Goal: Obtain resource: Download file/media

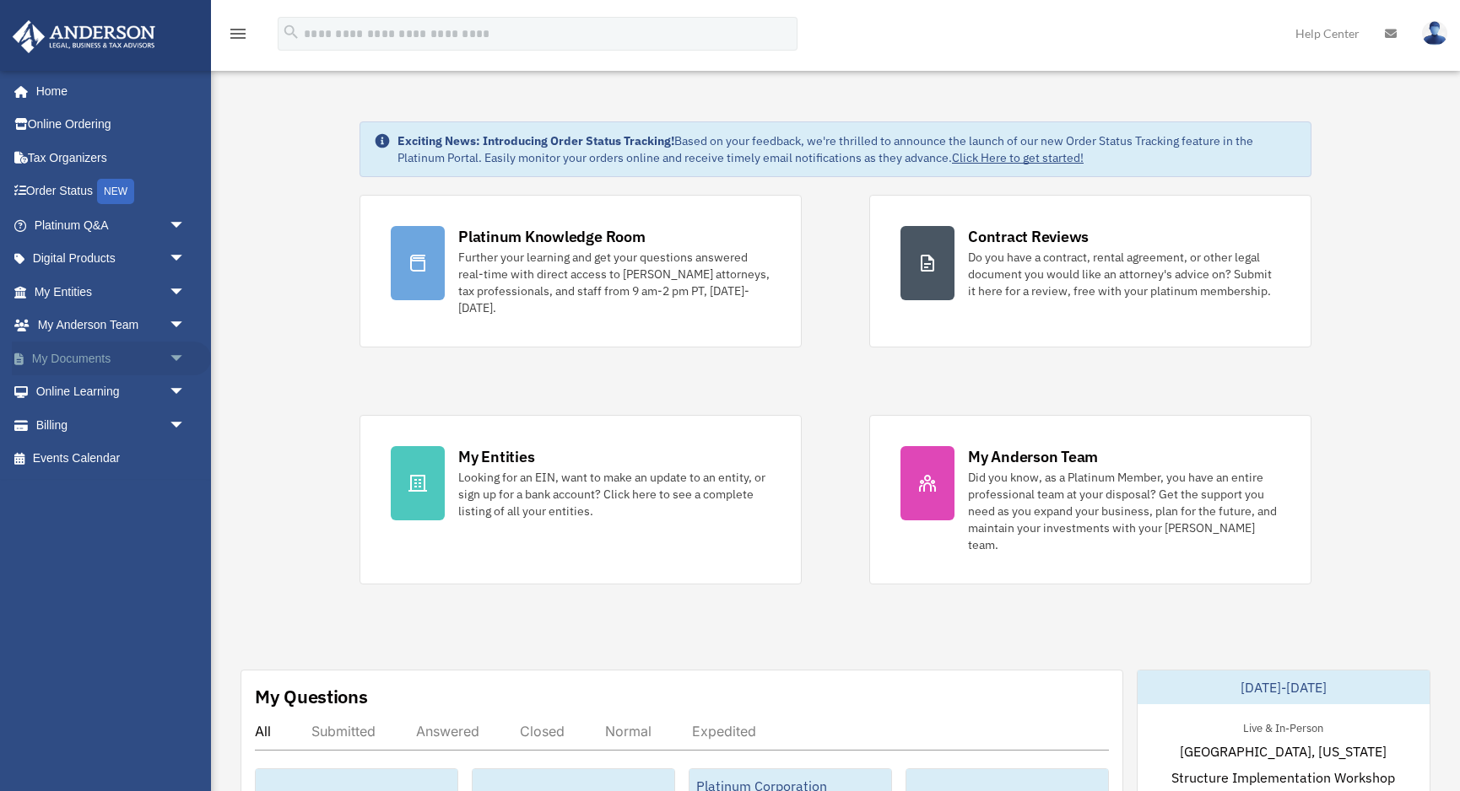
click at [89, 354] on link "My Documents arrow_drop_down" at bounding box center [111, 359] width 199 height 34
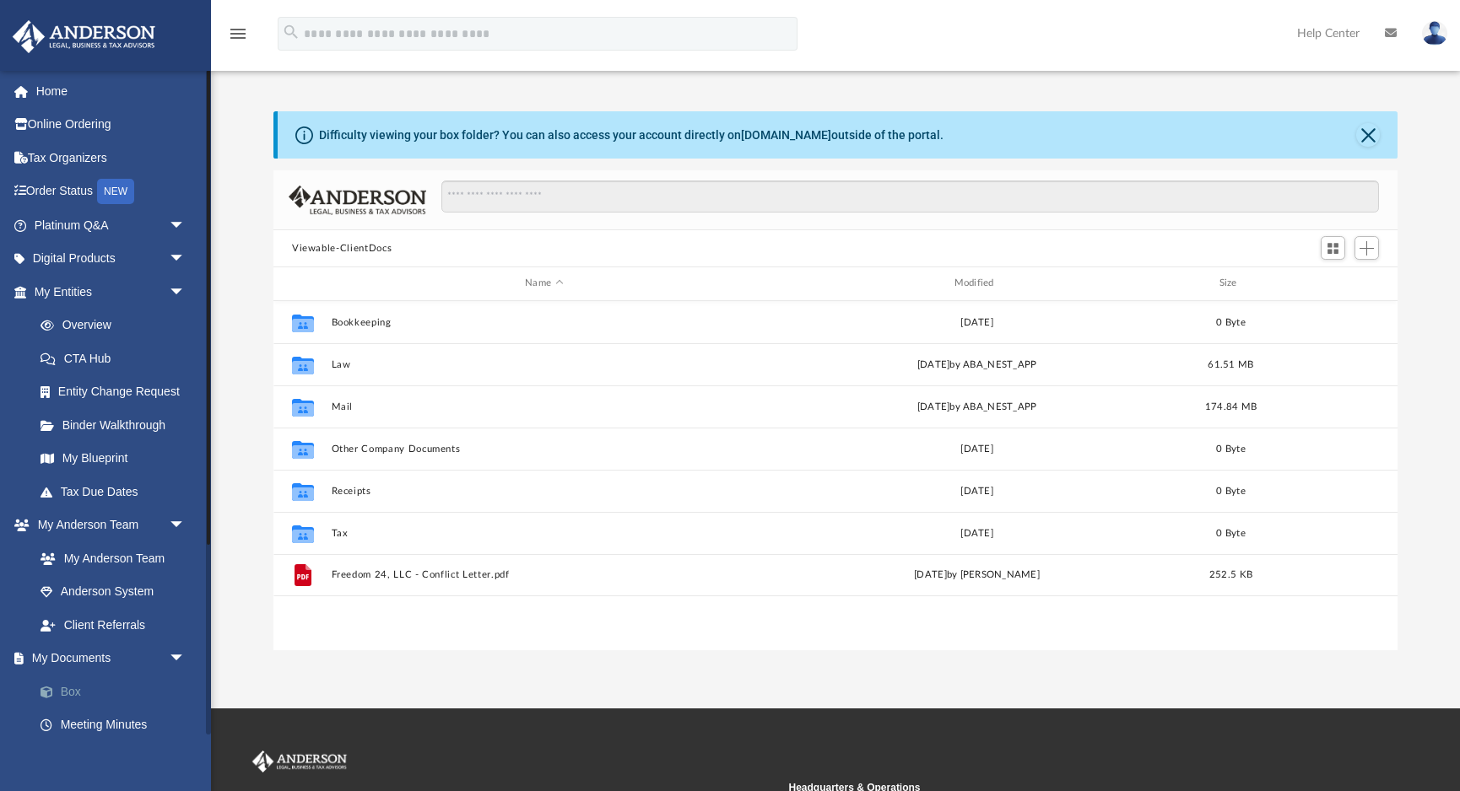
scroll to position [384, 1124]
click at [84, 684] on link "Box" at bounding box center [117, 692] width 187 height 34
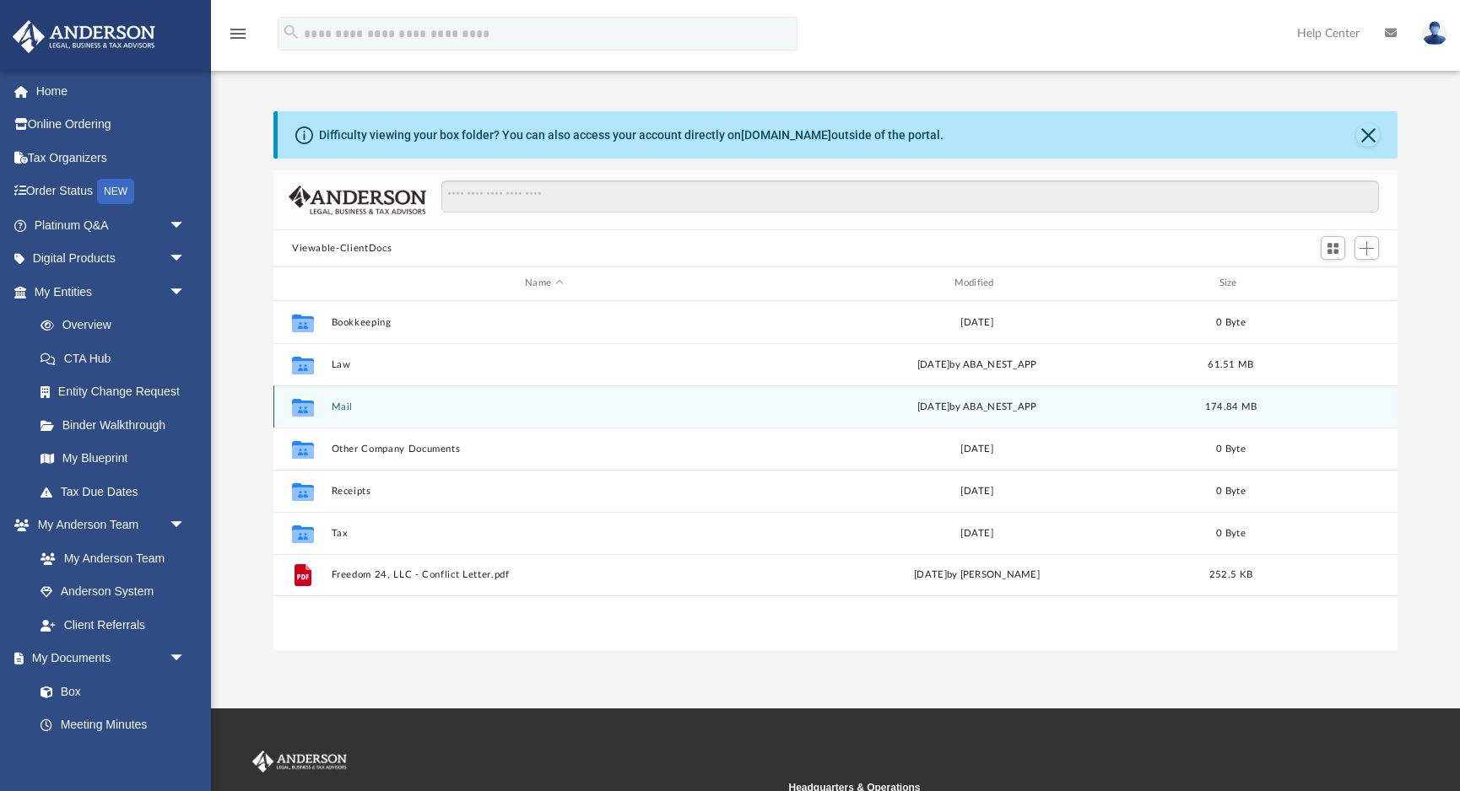
click at [335, 413] on div "Collaborated Folder Mail [DATE] by ABA_NEST_APP 174.84 MB" at bounding box center [835, 407] width 1124 height 42
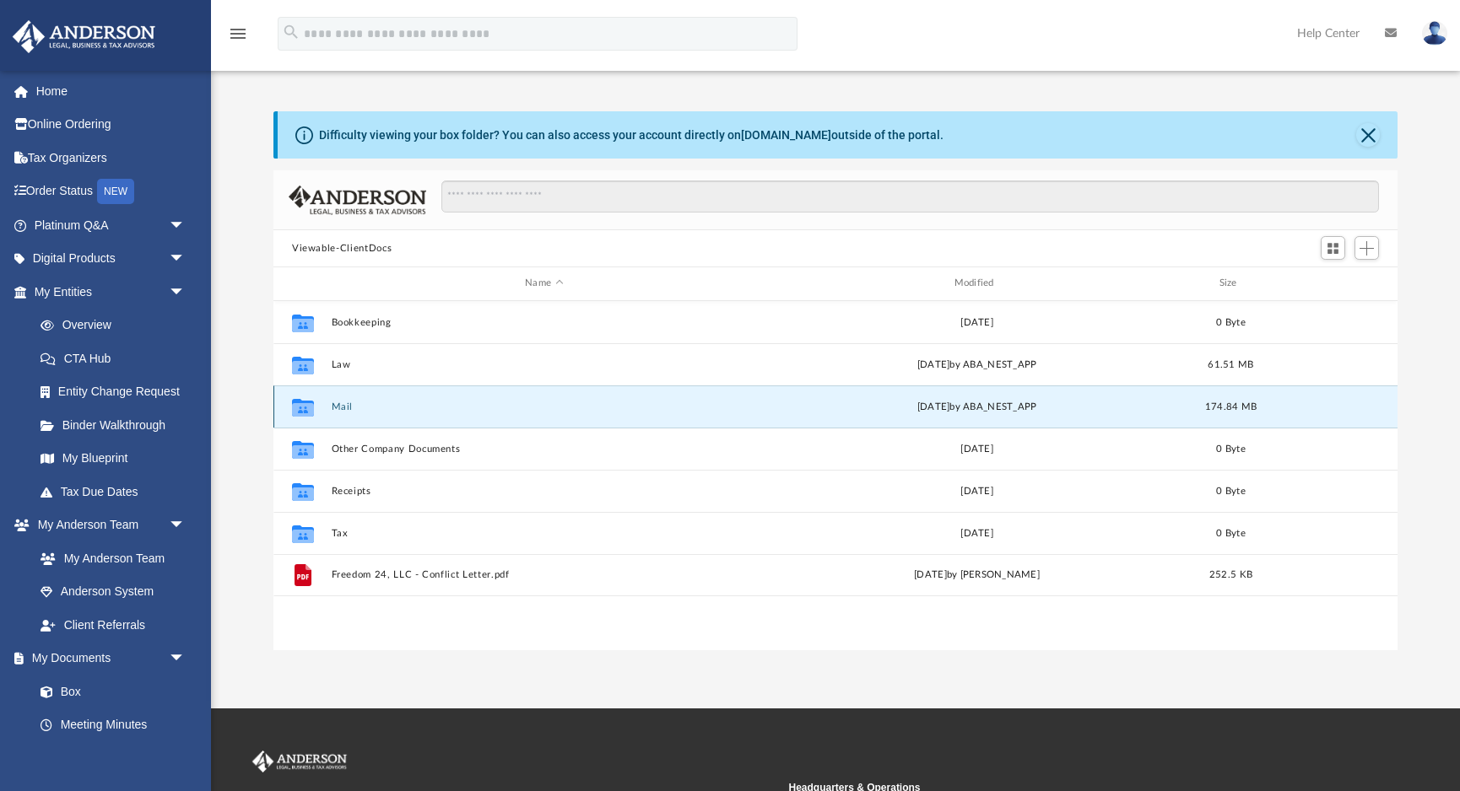
click at [341, 404] on button "Mail" at bounding box center [544, 407] width 425 height 11
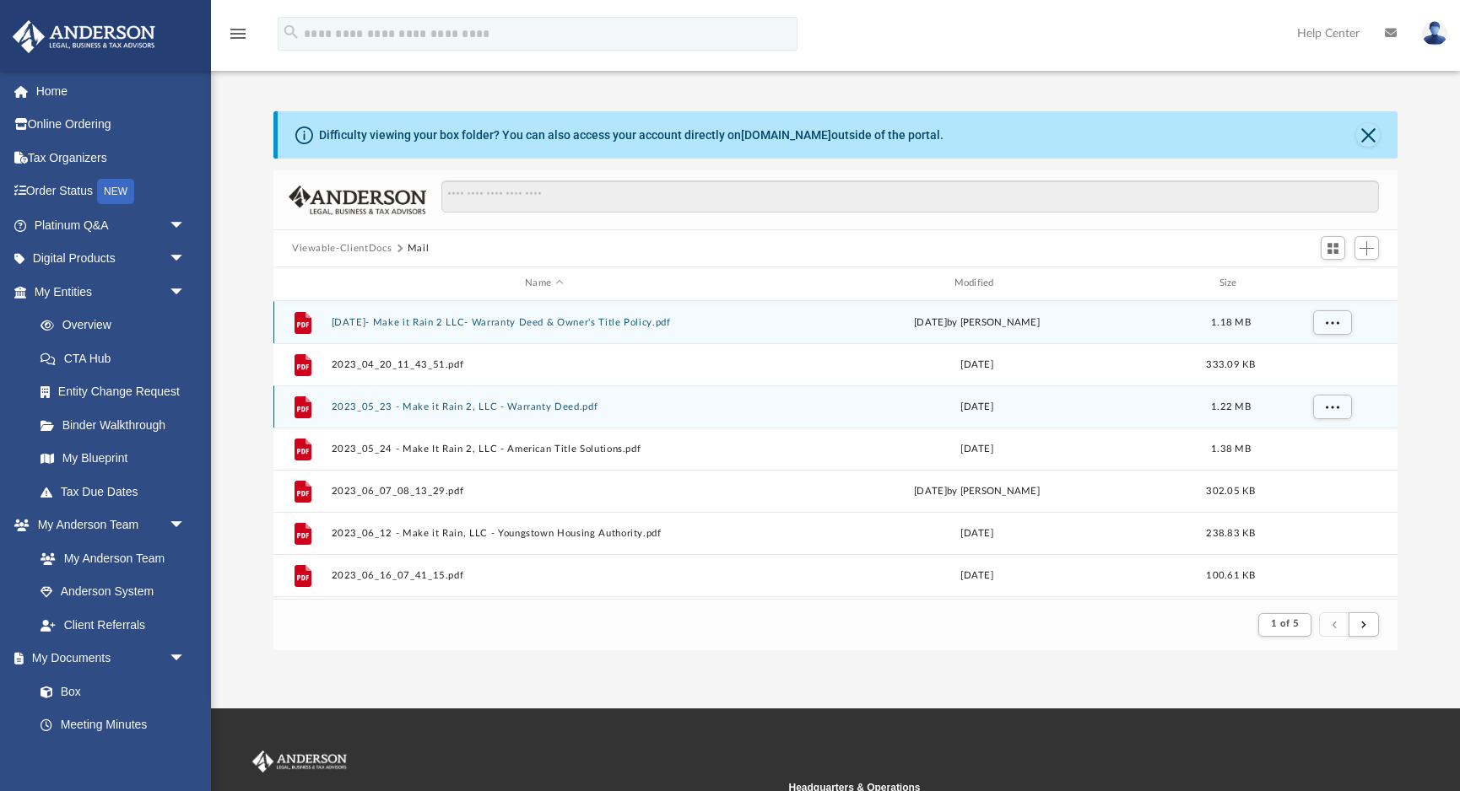
scroll to position [332, 1124]
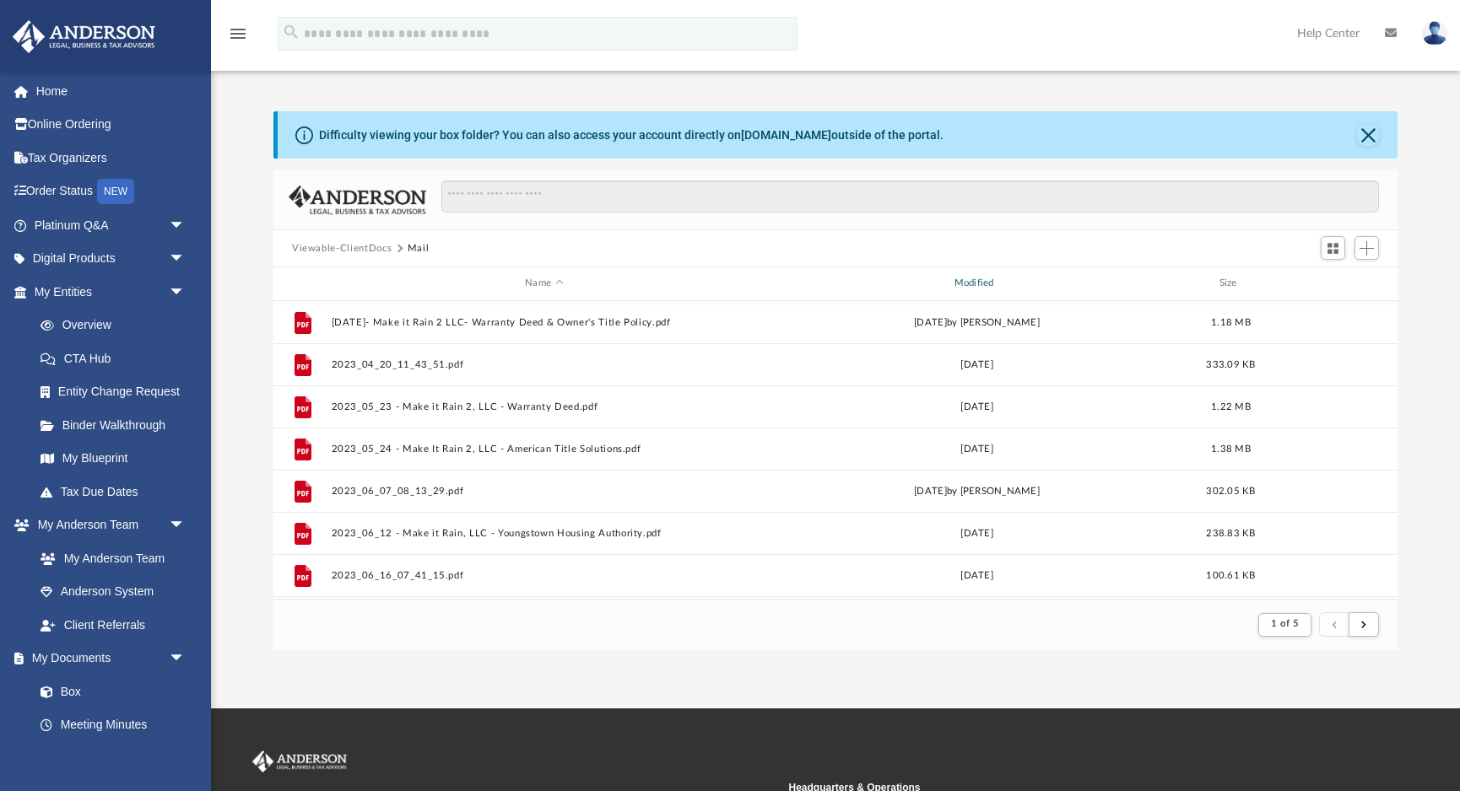
click at [982, 288] on div "Modified" at bounding box center [977, 283] width 426 height 15
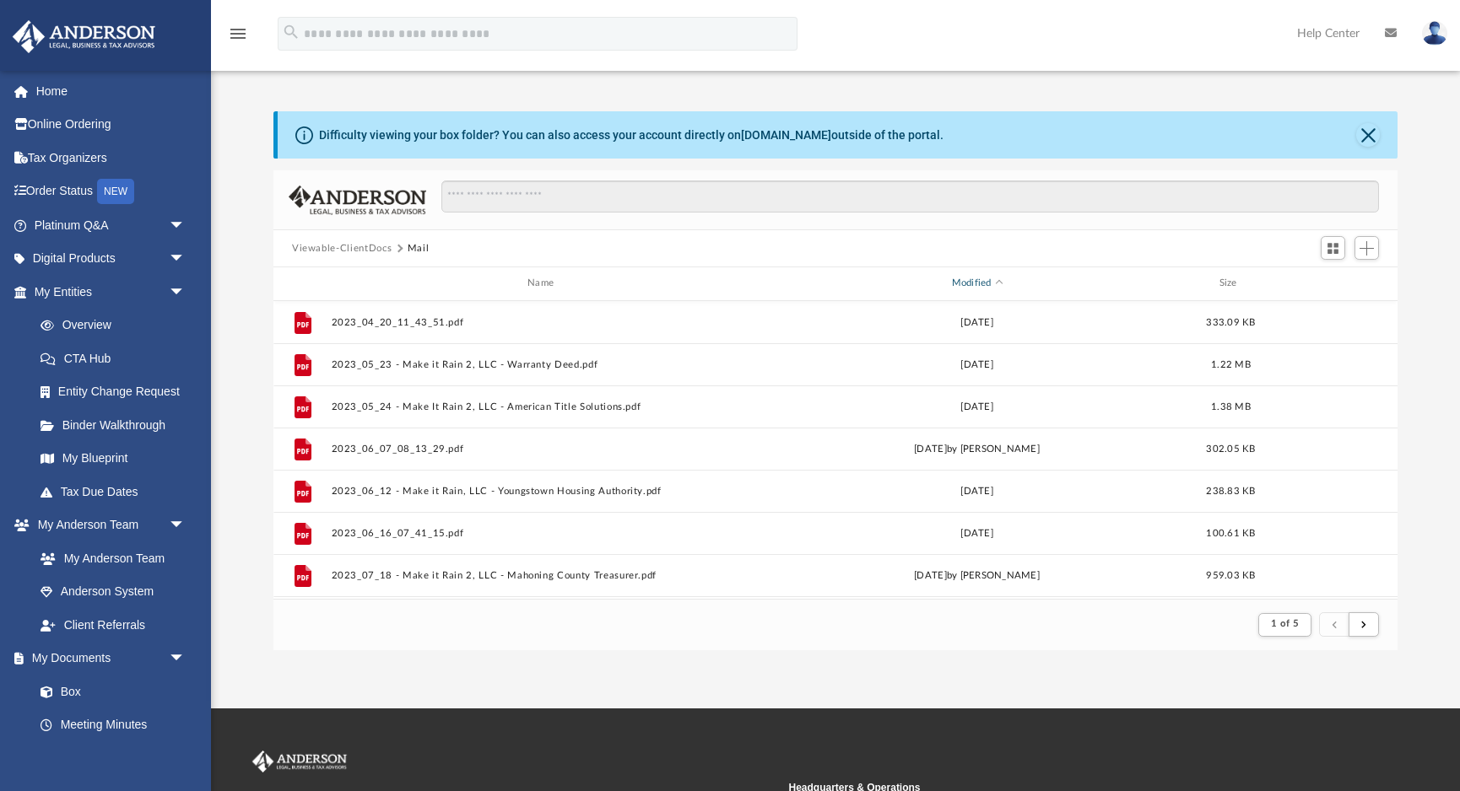
click at [966, 283] on div "Modified" at bounding box center [977, 283] width 426 height 15
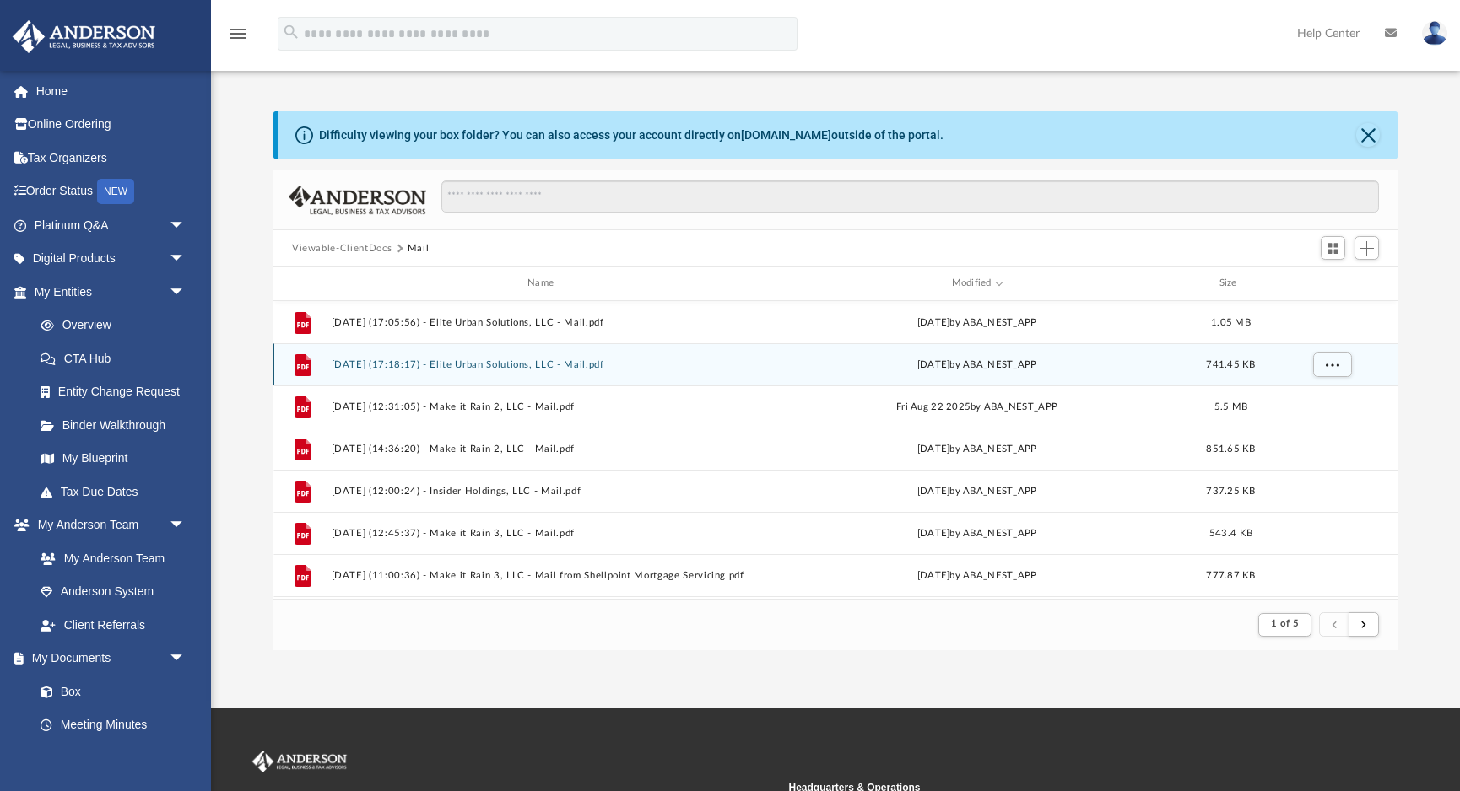
click at [602, 367] on button "[DATE] (17:18:17) - Elite Urban Solutions, LLC - Mail.pdf" at bounding box center [544, 364] width 425 height 11
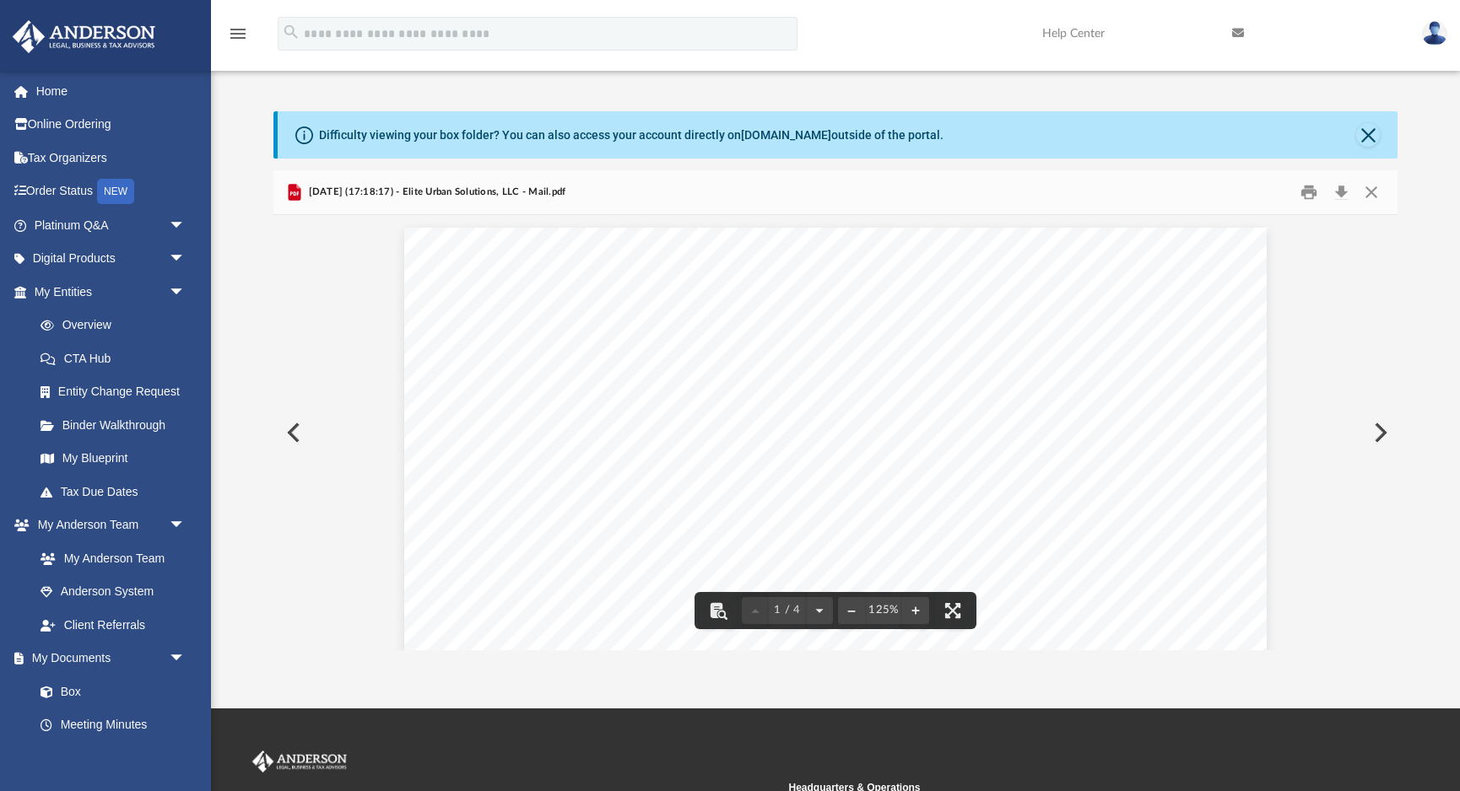
scroll to position [0, 0]
click at [1385, 432] on button "Preview" at bounding box center [1378, 432] width 37 height 47
click at [1372, 195] on button "Close" at bounding box center [1371, 193] width 30 height 26
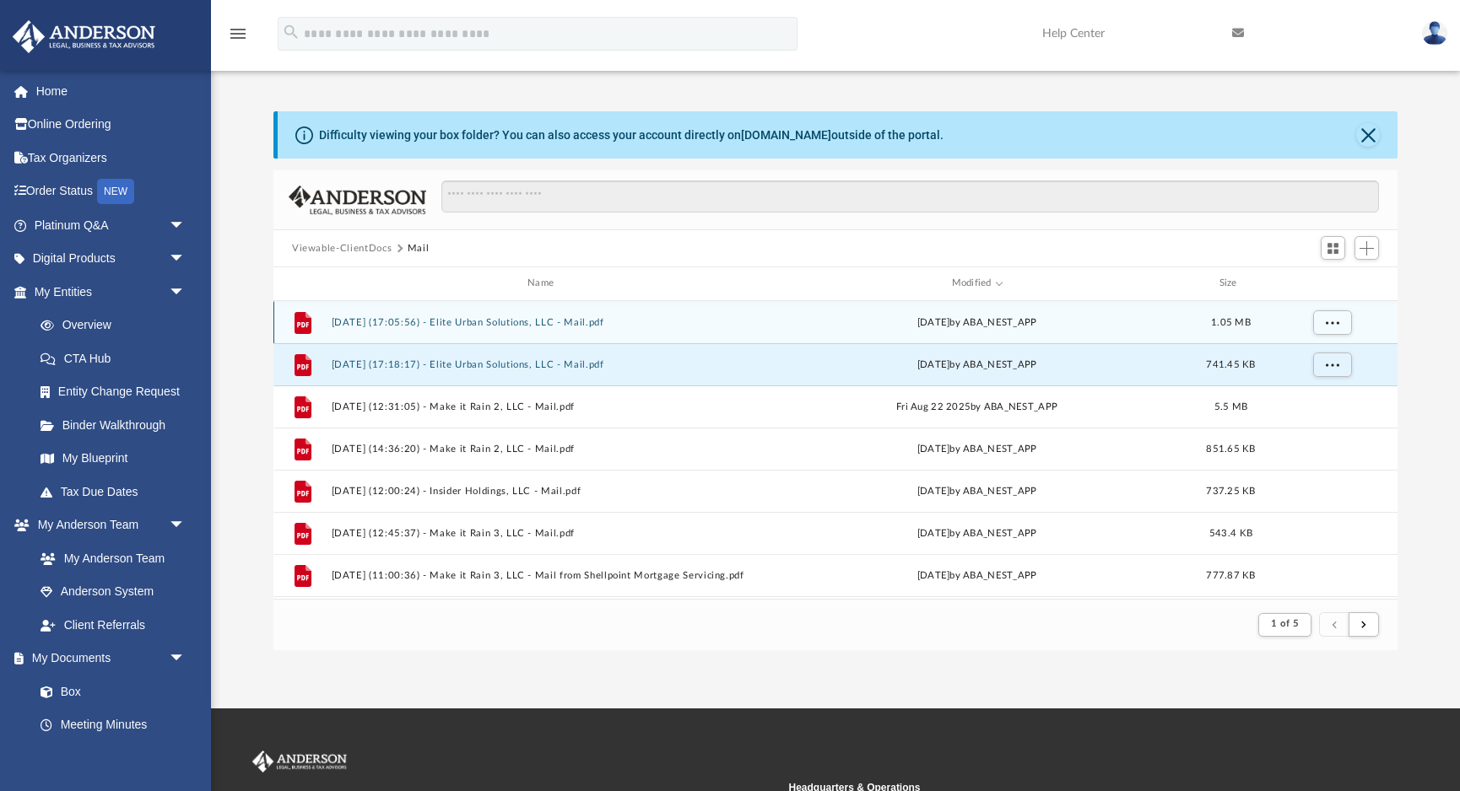
click at [614, 321] on button "[DATE] (17:05:56) - Elite Urban Solutions, LLC - Mail.pdf" at bounding box center [544, 322] width 425 height 11
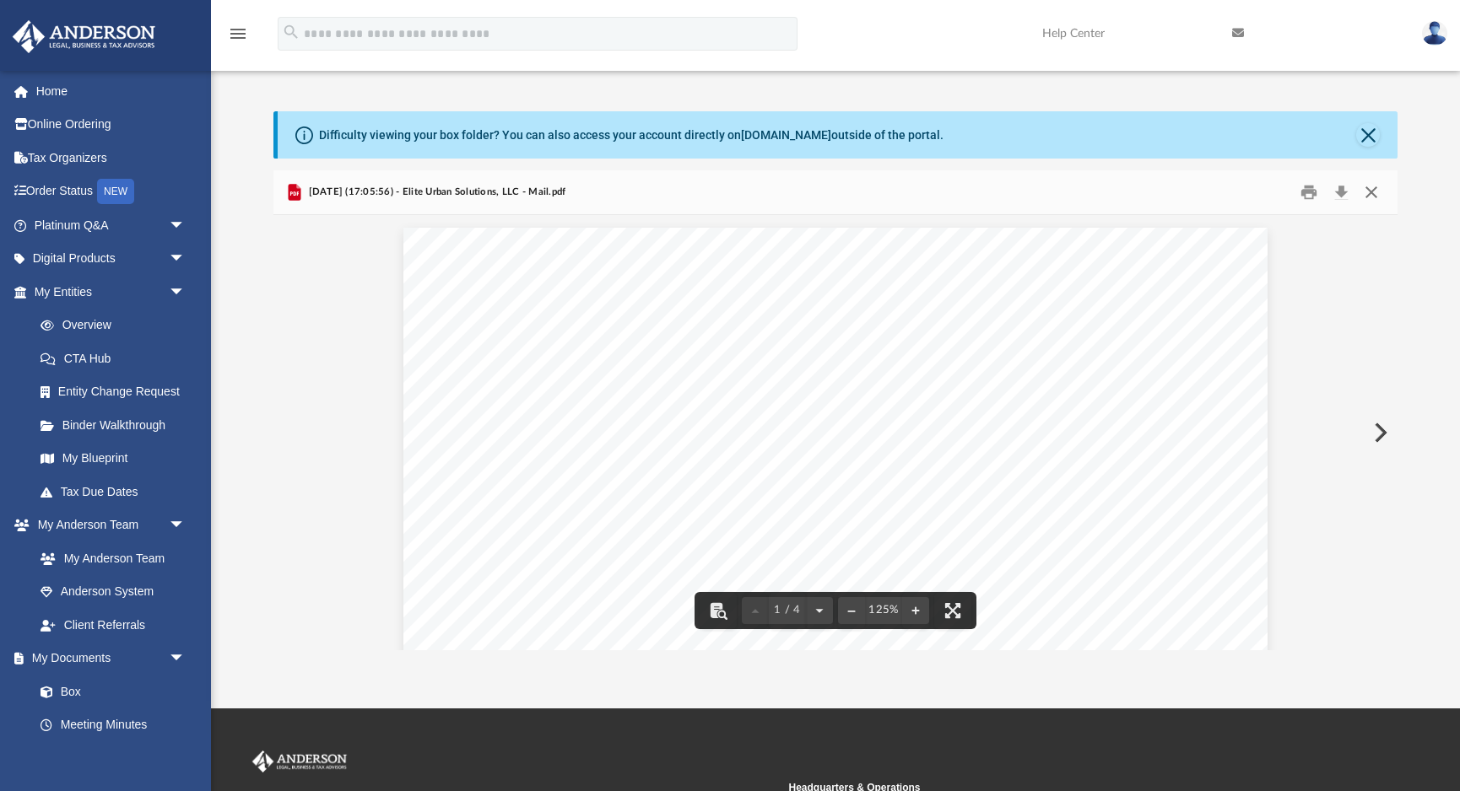
click at [1372, 191] on button "Close" at bounding box center [1371, 193] width 30 height 26
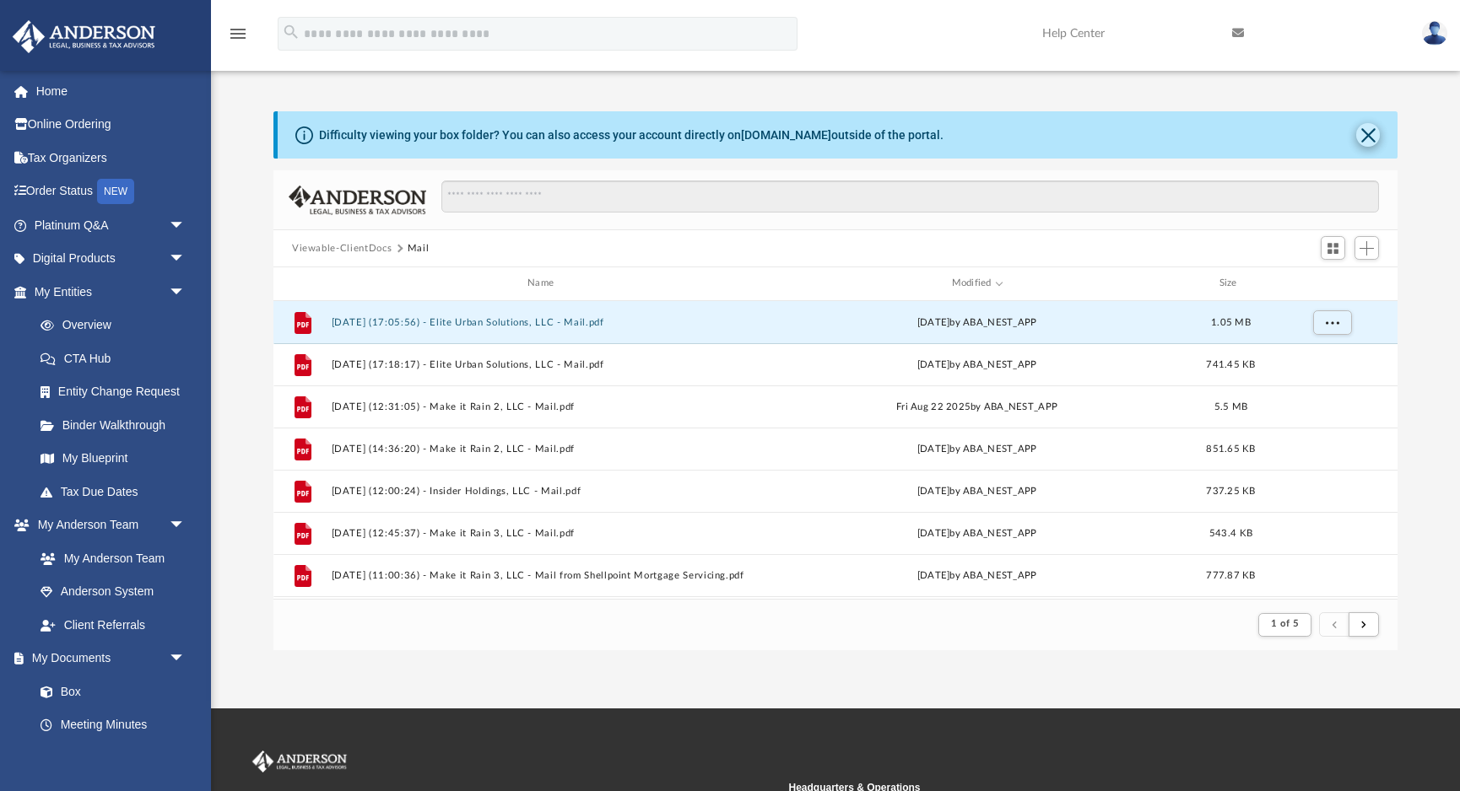
click at [1371, 136] on button "Close" at bounding box center [1368, 135] width 24 height 24
